Goal: Transaction & Acquisition: Purchase product/service

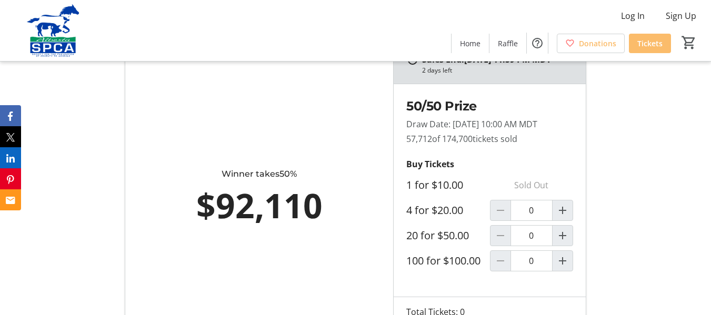
scroll to position [596, 0]
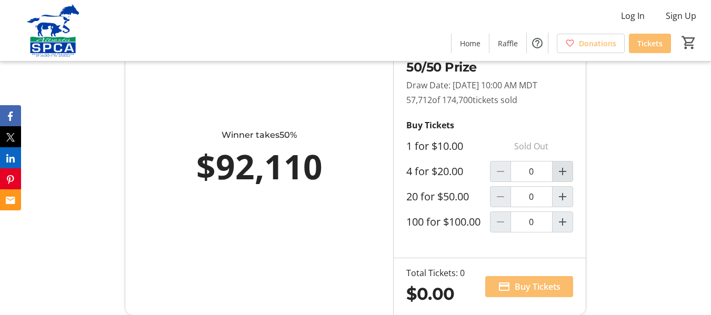
click at [565, 178] on mat-icon "Increment by one" at bounding box center [562, 171] width 13 height 13
type input "1"
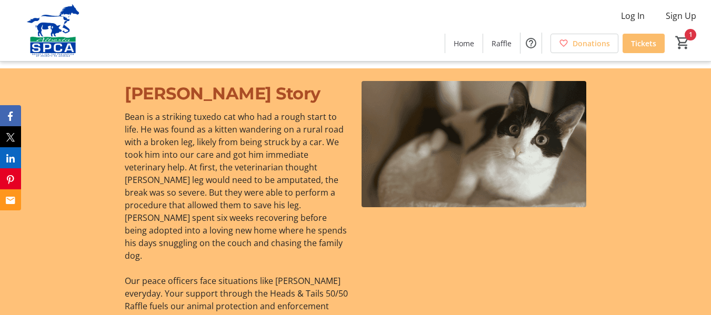
scroll to position [687, 0]
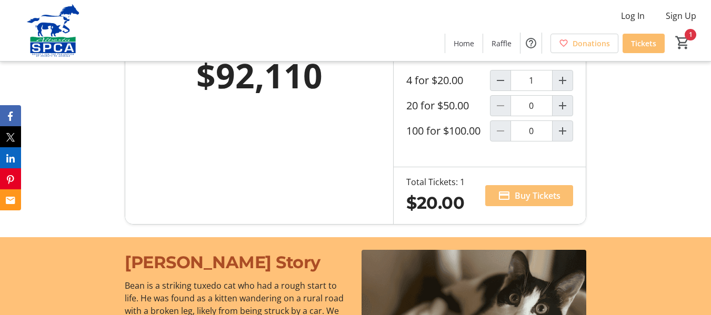
click at [541, 202] on span "Buy Tickets" at bounding box center [538, 195] width 46 height 13
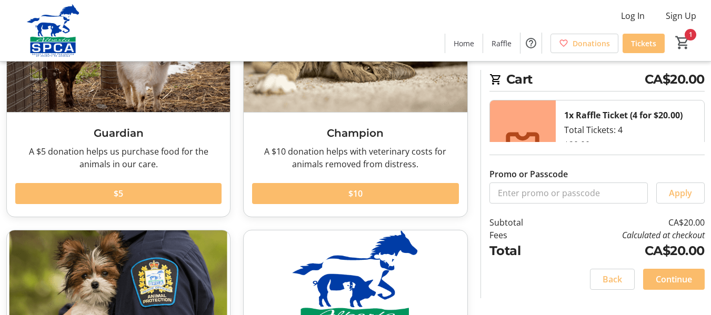
scroll to position [124, 0]
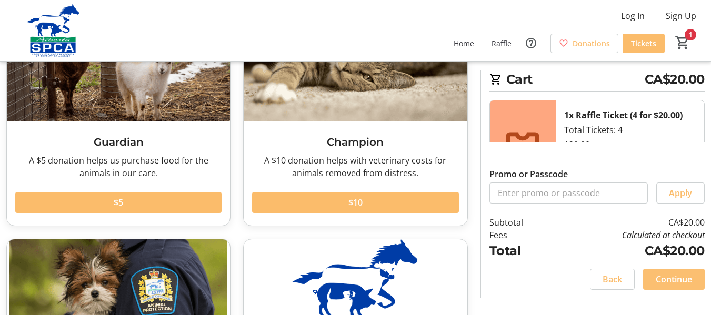
click at [678, 276] on span "Continue" at bounding box center [674, 279] width 36 height 13
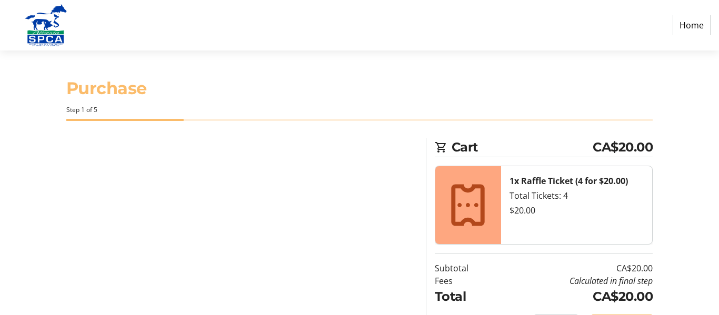
select select "CA"
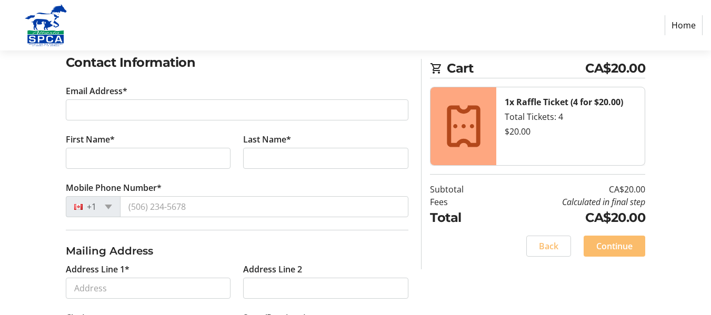
scroll to position [179, 0]
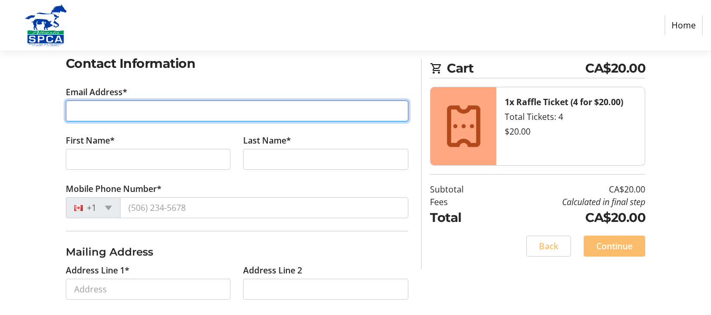
click at [110, 112] on input "Email Address*" at bounding box center [237, 111] width 343 height 21
type input "[EMAIL_ADDRESS][PERSON_NAME][DOMAIN_NAME]"
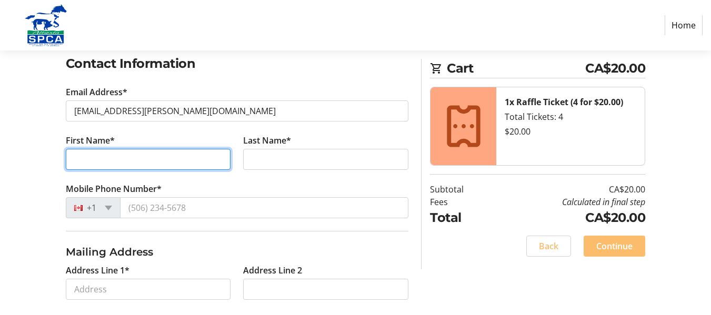
click at [133, 158] on input "First Name*" at bounding box center [148, 159] width 165 height 21
type input "[PERSON_NAME]"
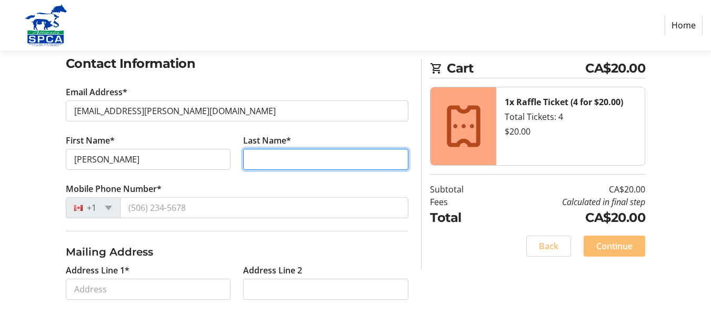
type input "[PERSON_NAME]"
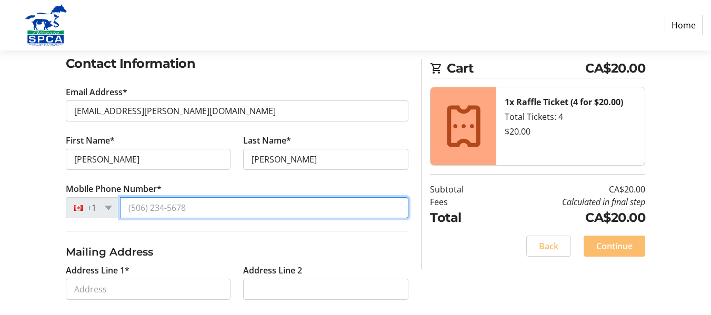
type input "[PHONE_NUMBER]"
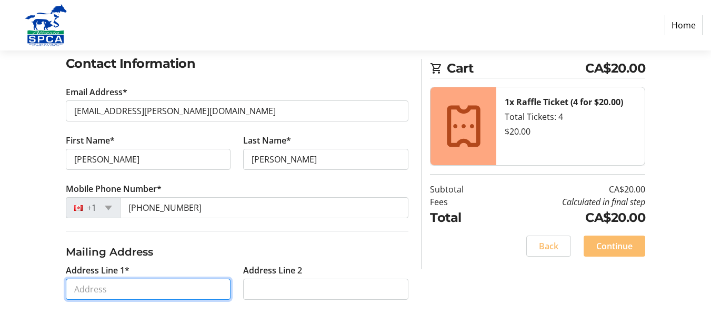
type input "[STREET_ADDRESS]"
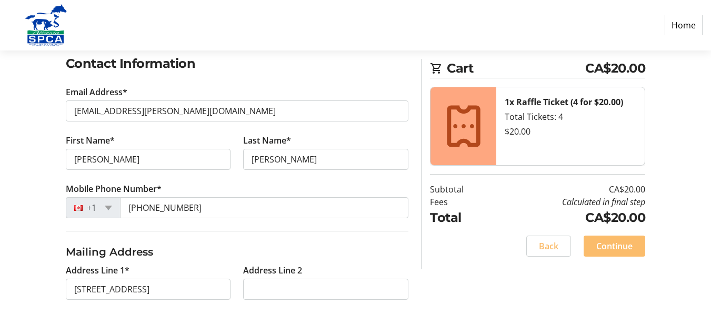
type input "[GEOGRAPHIC_DATA]"
select select "AB"
type input "T5E 1H3"
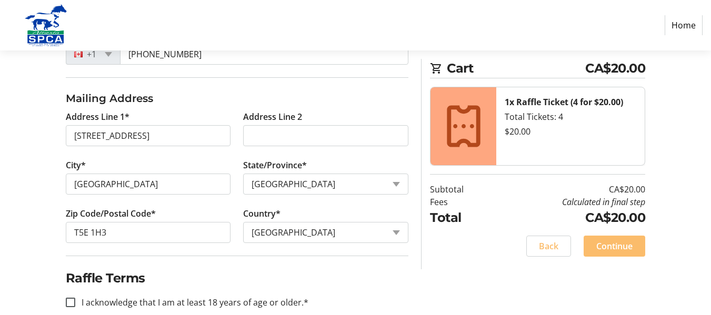
scroll to position [352, 0]
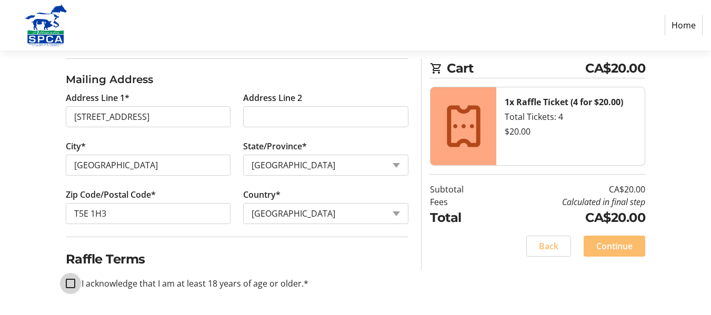
click at [70, 286] on input "I acknowledge that I am at least 18 years of age or older.*" at bounding box center [70, 283] width 9 height 9
checkbox input "true"
click at [622, 252] on span "Continue" at bounding box center [614, 246] width 36 height 13
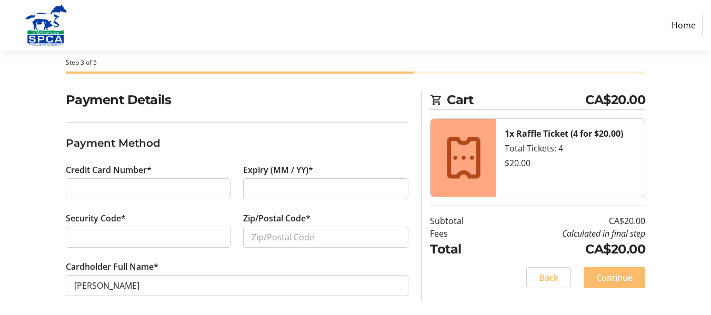
scroll to position [54, 0]
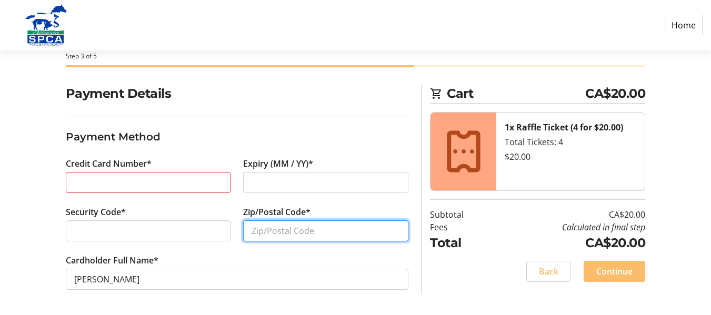
click at [308, 228] on input "Zip/Postal Code*" at bounding box center [325, 231] width 165 height 21
type input "t"
type input "T5E 1H3"
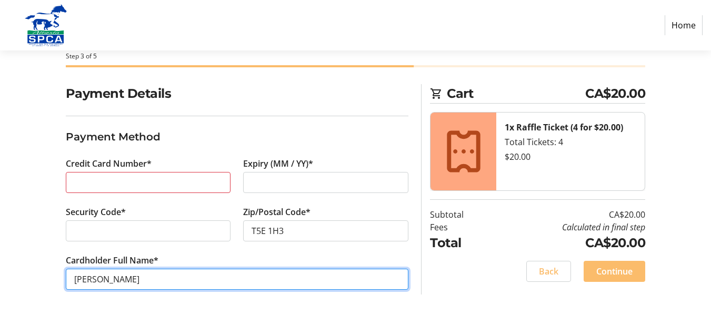
click at [109, 281] on input "[PERSON_NAME]" at bounding box center [237, 279] width 343 height 21
type input "[PERSON_NAME]"
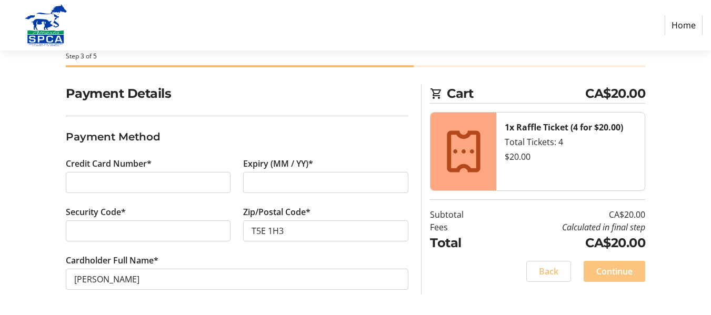
click at [607, 264] on span at bounding box center [615, 271] width 62 height 25
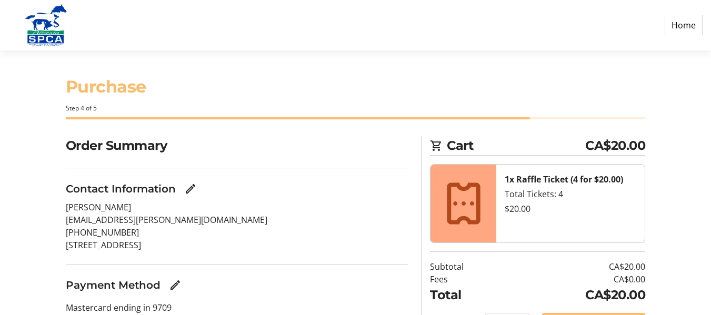
scroll to position [61, 0]
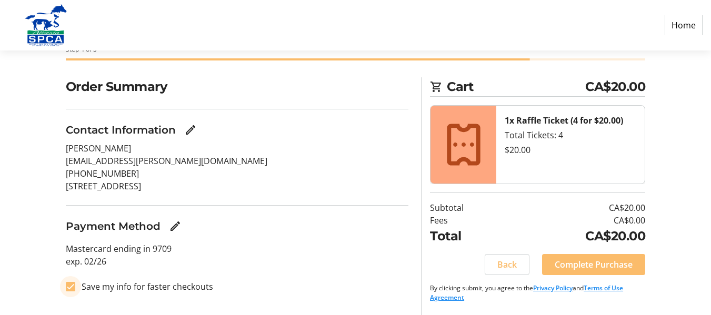
click at [71, 288] on input "Save my info for faster checkouts" at bounding box center [70, 286] width 9 height 9
checkbox input "false"
click at [615, 262] on span "Complete Purchase" at bounding box center [594, 264] width 78 height 13
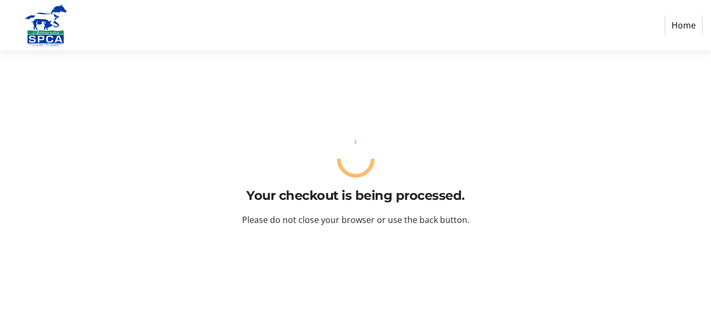
scroll to position [0, 0]
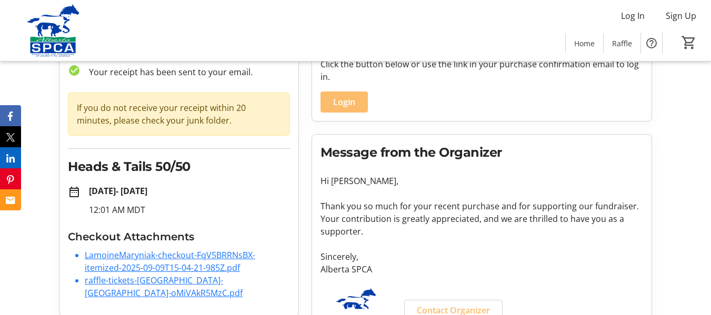
scroll to position [105, 0]
